Goal: Task Accomplishment & Management: Complete application form

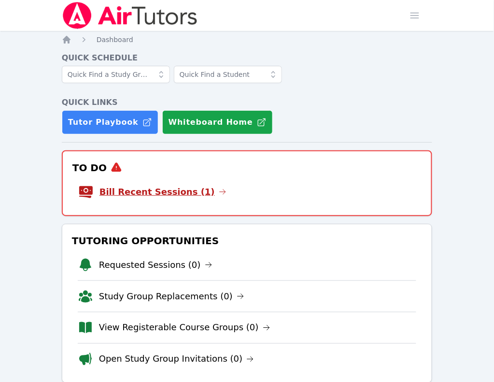
click at [155, 185] on link "Bill Recent Sessions (1)" at bounding box center [163, 192] width 127 height 14
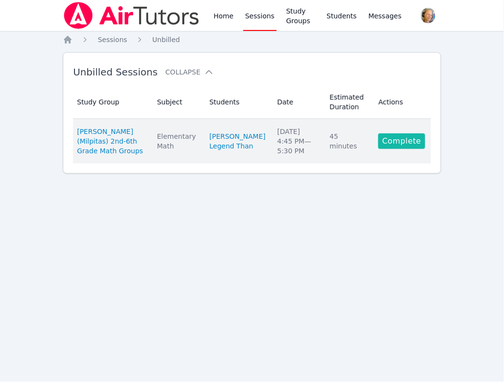
click at [402, 149] on link "Complete" at bounding box center [401, 140] width 46 height 15
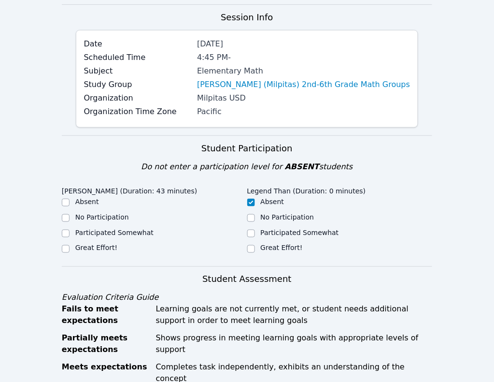
scroll to position [181, 0]
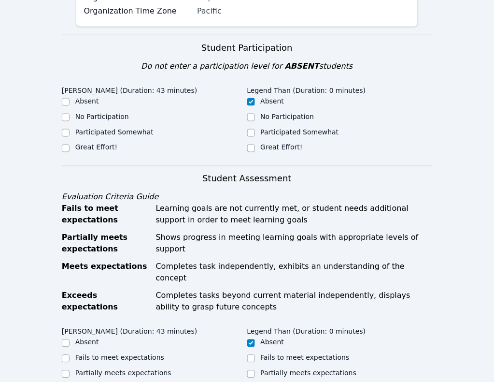
click at [105, 151] on label "Great Effort!" at bounding box center [96, 148] width 42 height 8
click at [70, 152] on input "Great Effort!" at bounding box center [66, 149] width 8 height 8
checkbox input "true"
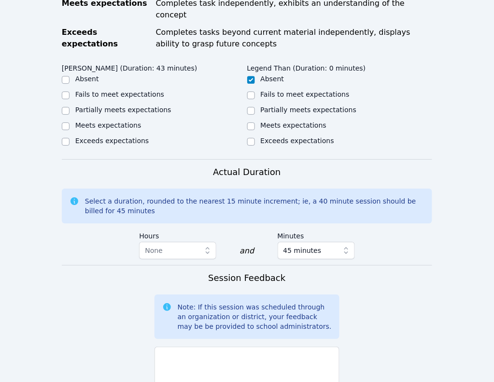
scroll to position [483, 0]
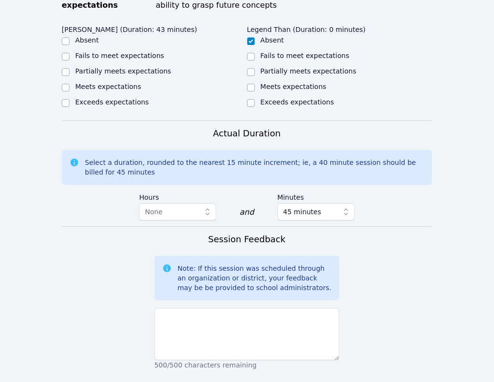
click at [106, 75] on label "Partially meets expectations" at bounding box center [123, 71] width 96 height 8
click at [70, 76] on input "Partially meets expectations" at bounding box center [66, 72] width 8 height 8
checkbox input "true"
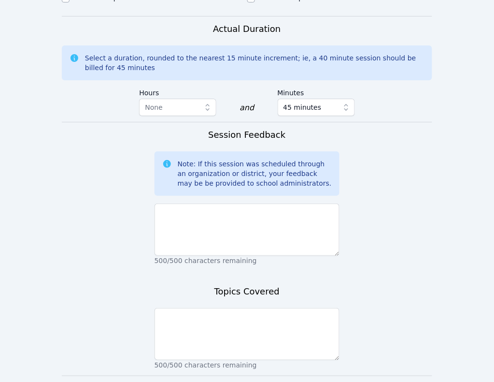
scroll to position [708, 0]
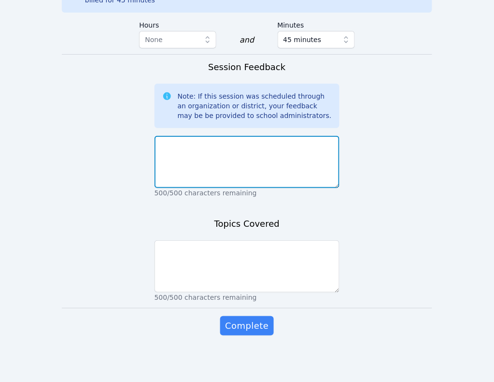
click at [240, 147] on textarea at bounding box center [248, 162] width 186 height 52
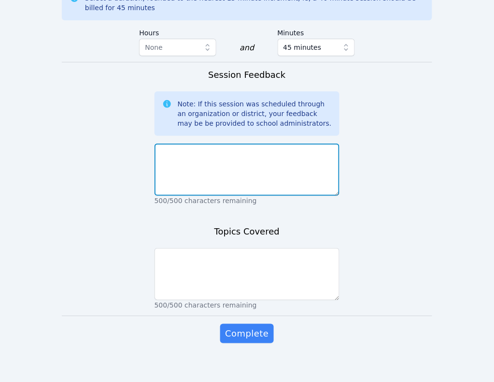
scroll to position [406, 0]
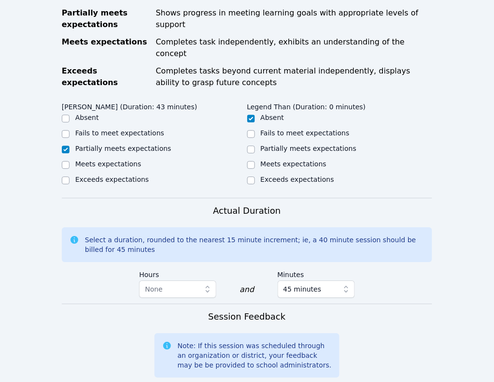
click at [102, 168] on label "Meets expectations" at bounding box center [108, 164] width 66 height 8
click at [70, 169] on input "Meets expectations" at bounding box center [66, 165] width 8 height 8
checkbox input "true"
checkbox input "false"
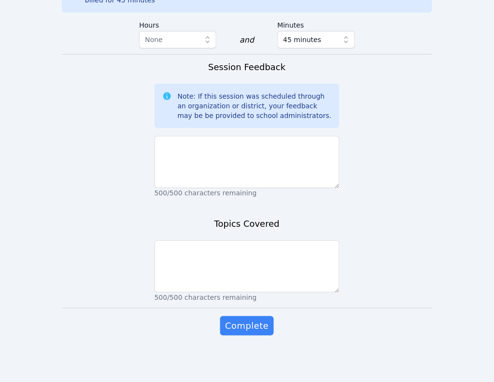
scroll to position [708, 0]
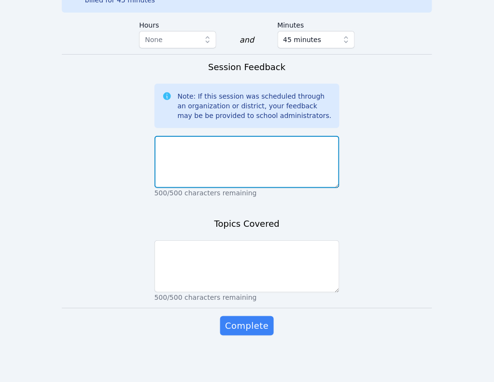
click at [224, 162] on textarea at bounding box center [248, 162] width 186 height 52
type textarea "Everything worked well."
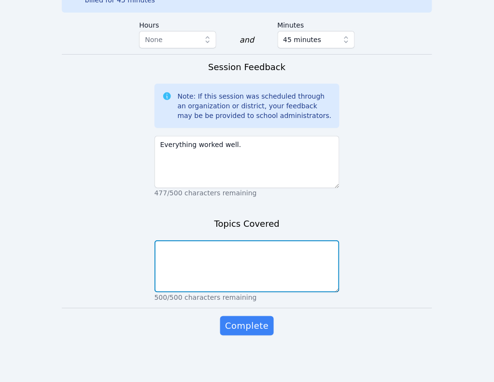
click at [191, 263] on textarea at bounding box center [248, 266] width 186 height 52
click at [221, 249] on textarea "We are continuing work on" at bounding box center [248, 266] width 186 height 52
click at [255, 247] on textarea "We are continuing work on" at bounding box center [248, 266] width 186 height 52
click at [217, 247] on textarea "We are continuing work on" at bounding box center [248, 266] width 186 height 52
click at [281, 255] on textarea "We are continuing to work on" at bounding box center [248, 266] width 186 height 52
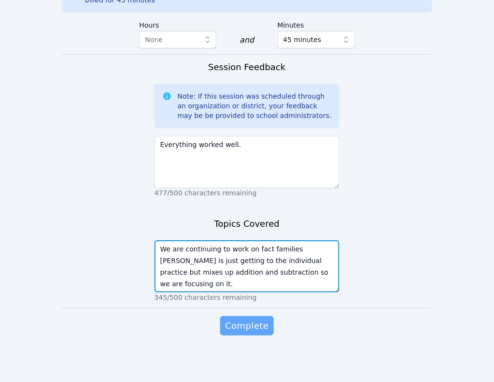
type textarea "We are continuing to work on fact families Maya is just getting to the individu…"
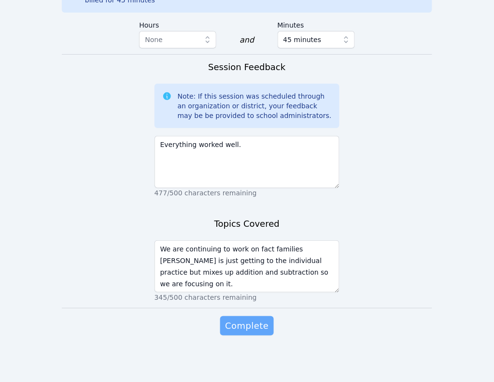
click at [245, 329] on span "Complete" at bounding box center [247, 326] width 44 height 14
